Goal: Navigation & Orientation: Find specific page/section

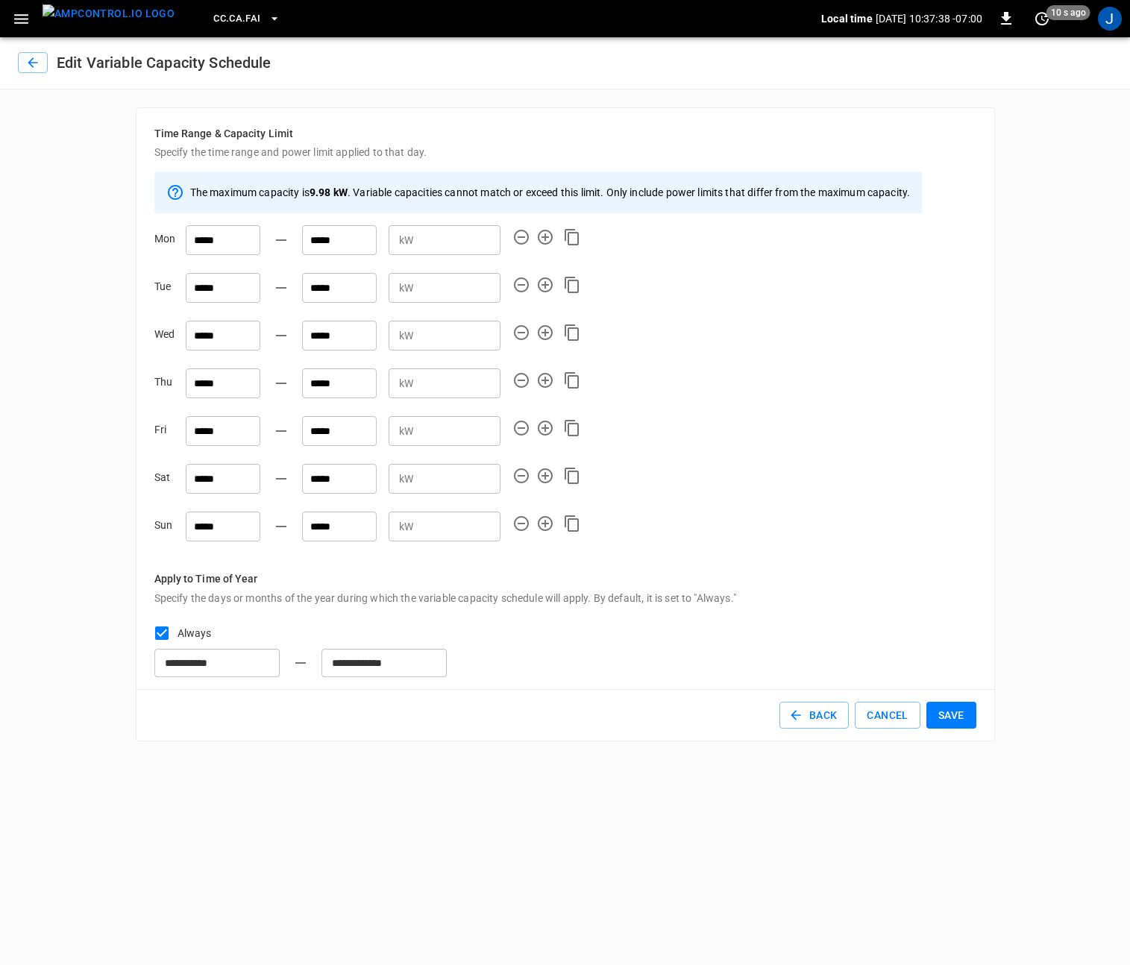
click at [103, 21] on img "menu" at bounding box center [109, 13] width 132 height 19
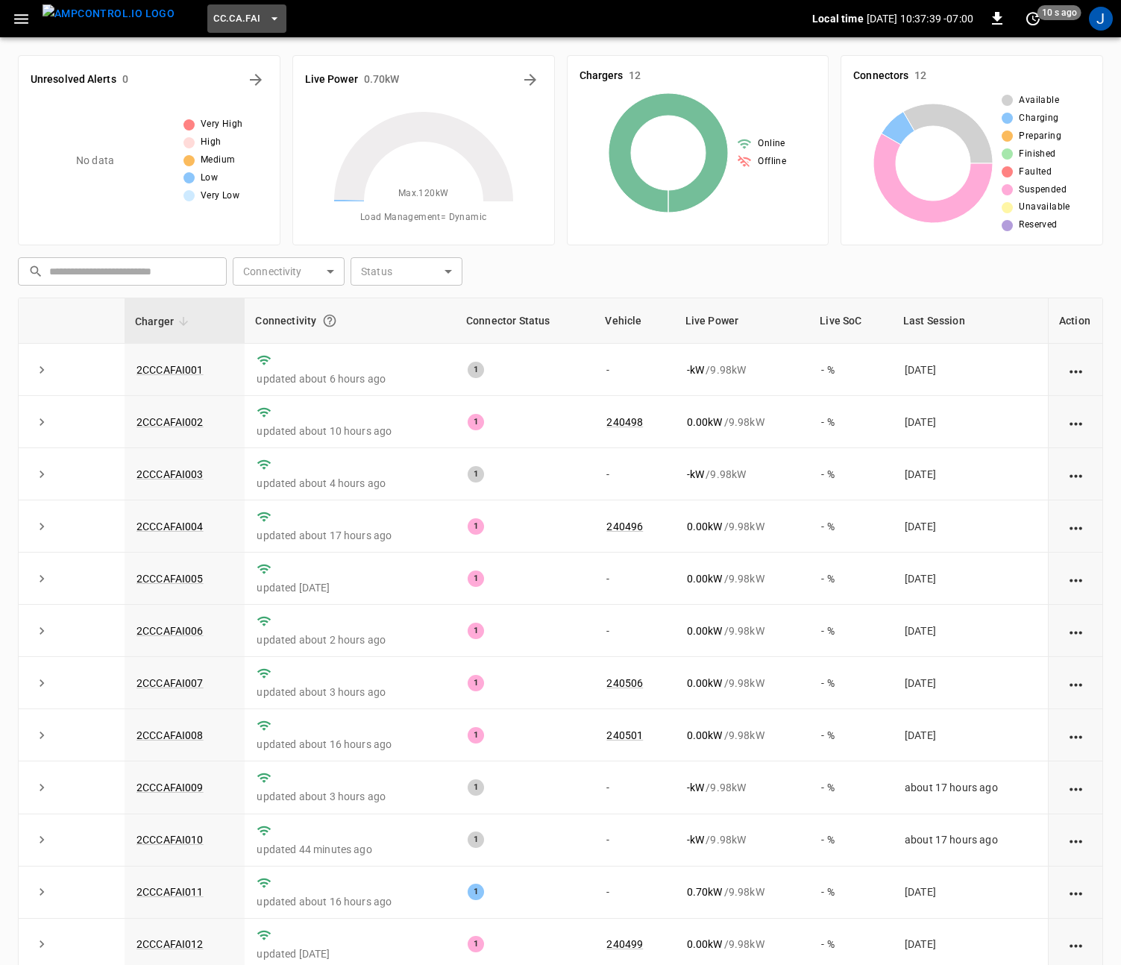
click at [267, 16] on icon "button" at bounding box center [274, 18] width 15 height 15
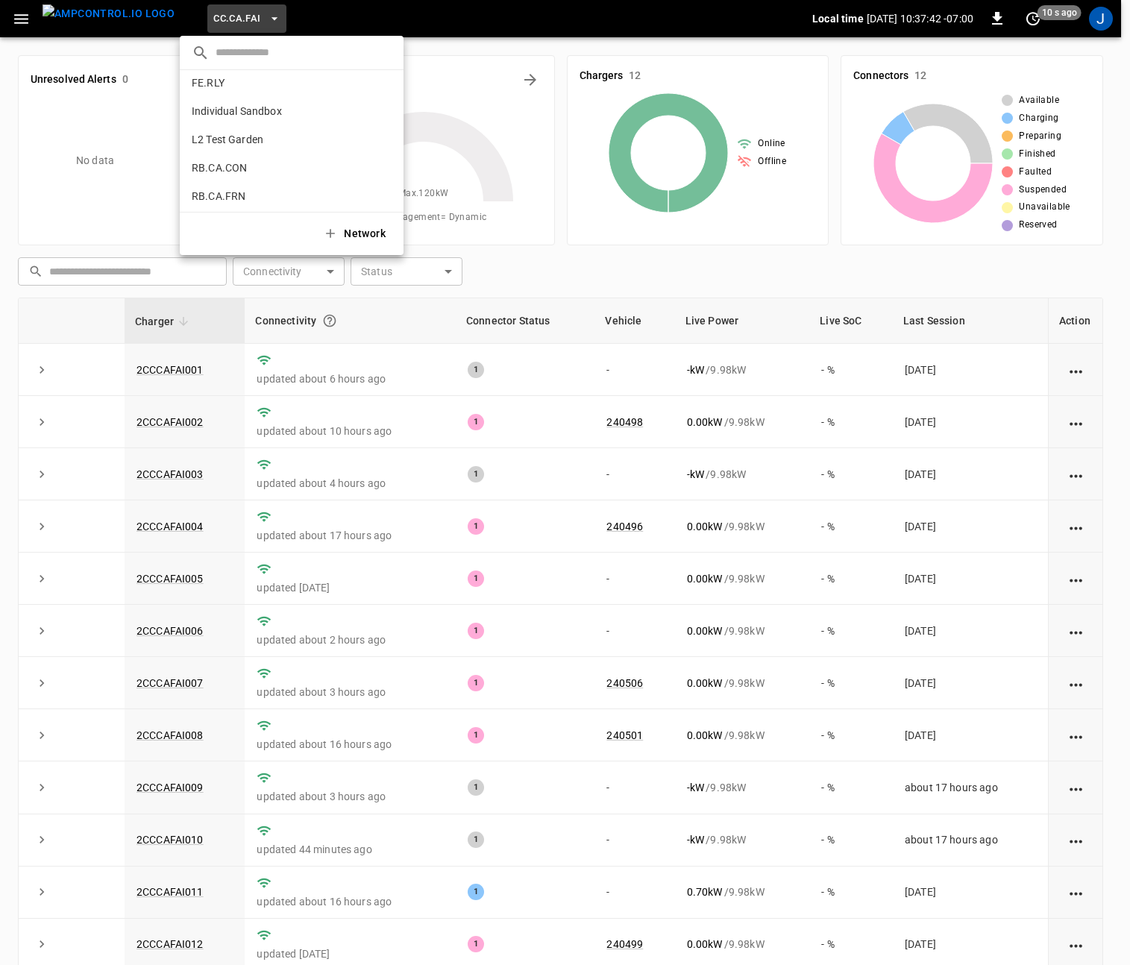
scroll to position [725, 0]
click at [193, 155] on p "RB.CA.FRN" at bounding box center [266, 158] width 148 height 15
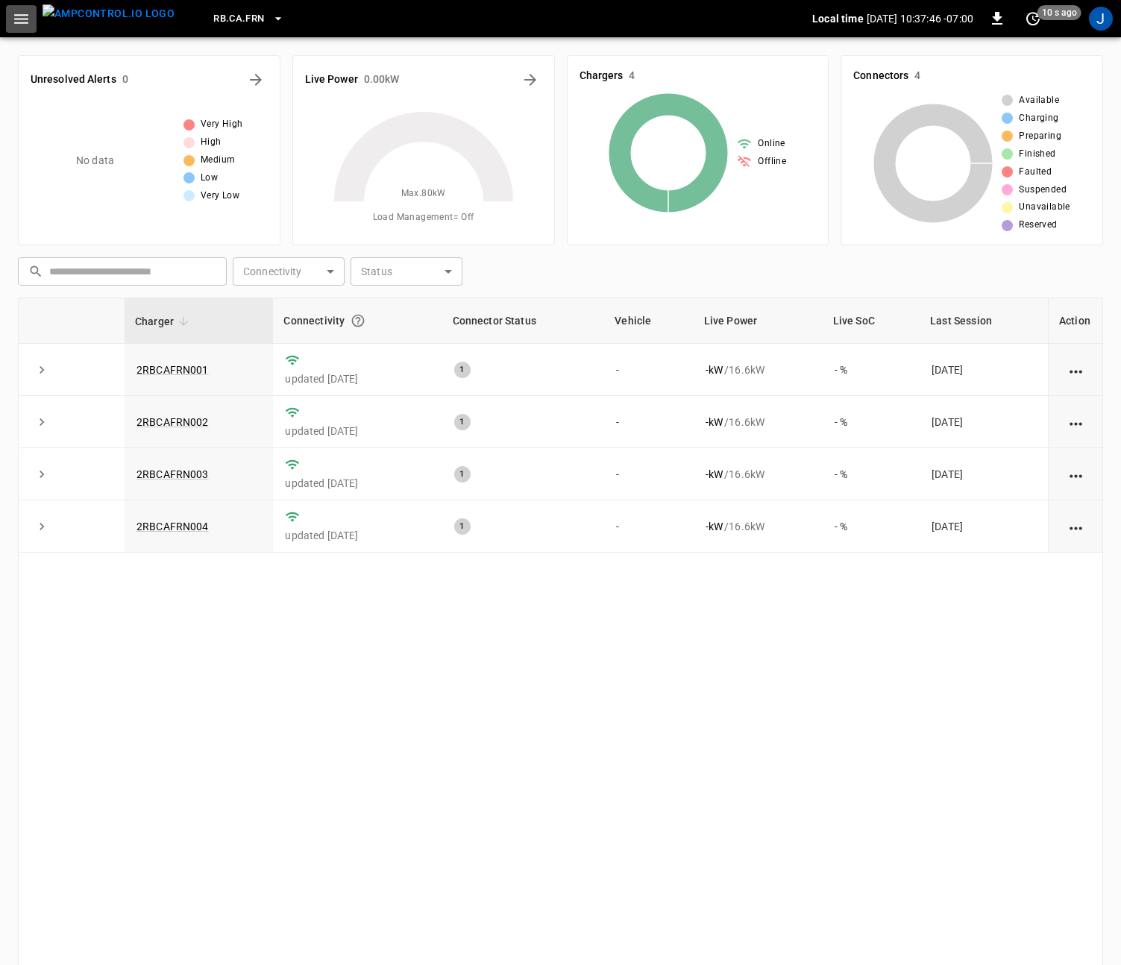
click at [25, 21] on icon "button" at bounding box center [21, 19] width 19 height 19
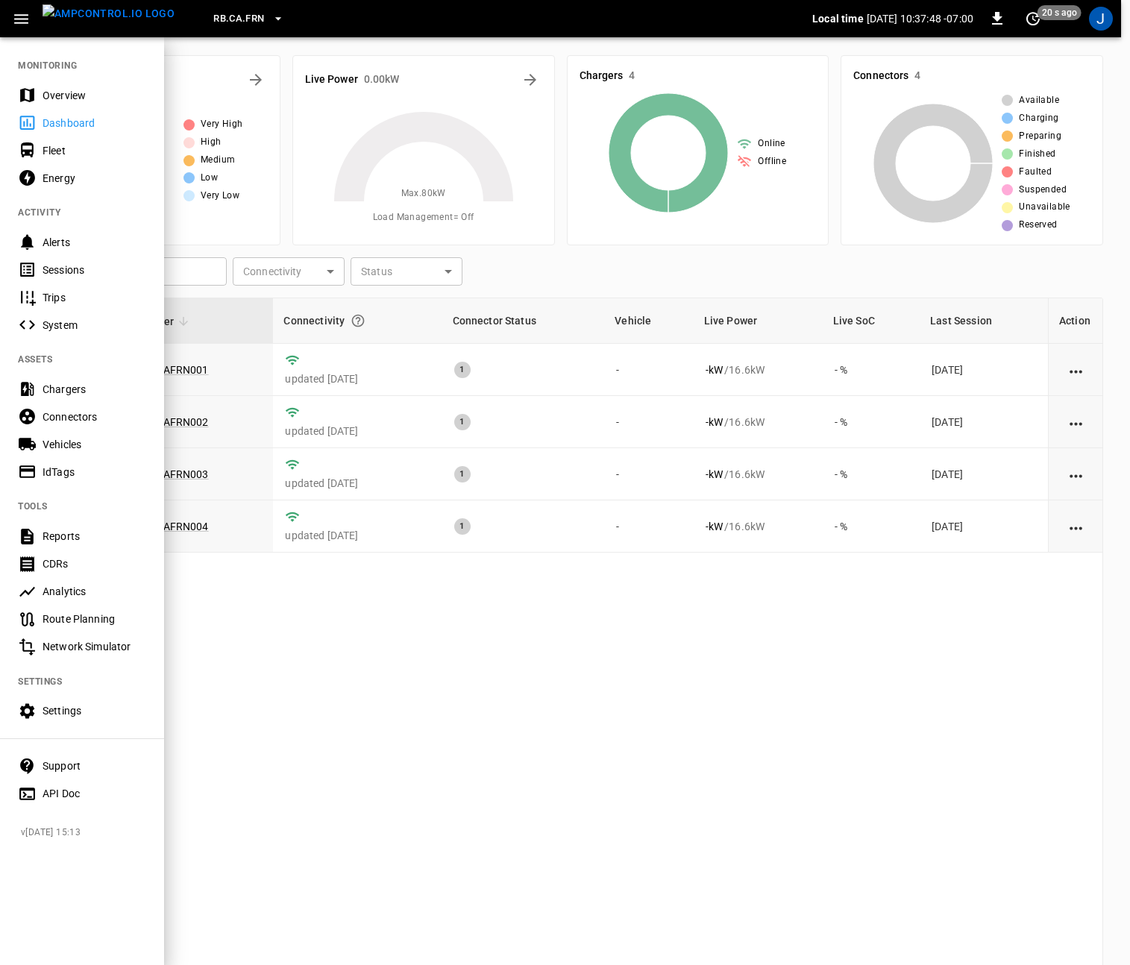
click at [68, 153] on div "Fleet" at bounding box center [95, 150] width 104 height 15
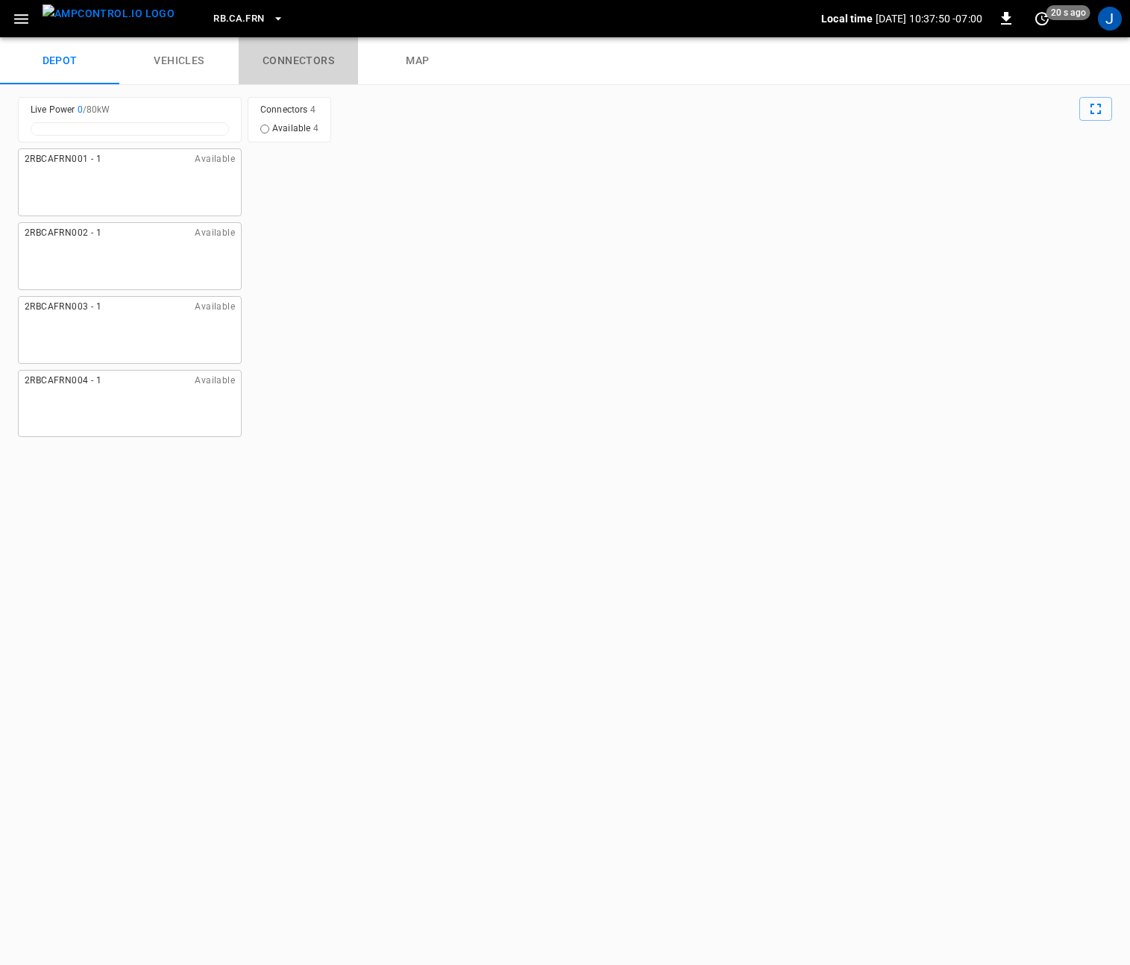
click at [292, 57] on link "connectors" at bounding box center [298, 61] width 119 height 48
